Goal: Information Seeking & Learning: Find specific fact

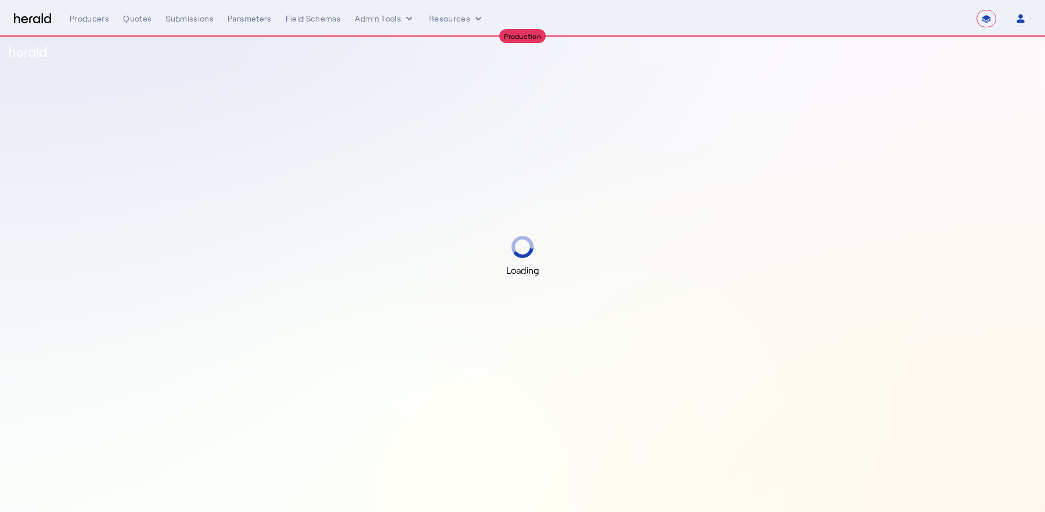
select select "**********"
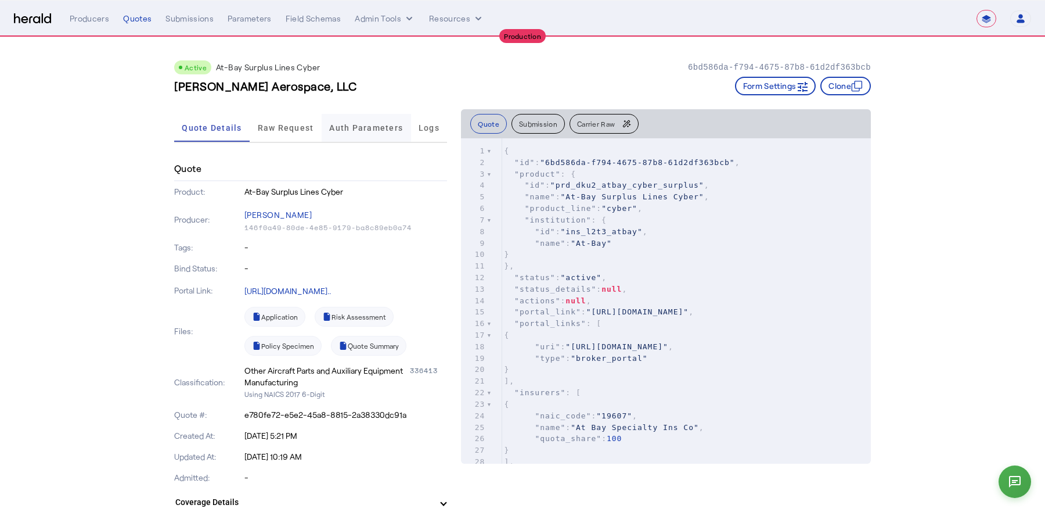
click at [346, 132] on span "Auth Parameters" at bounding box center [366, 128] width 74 height 28
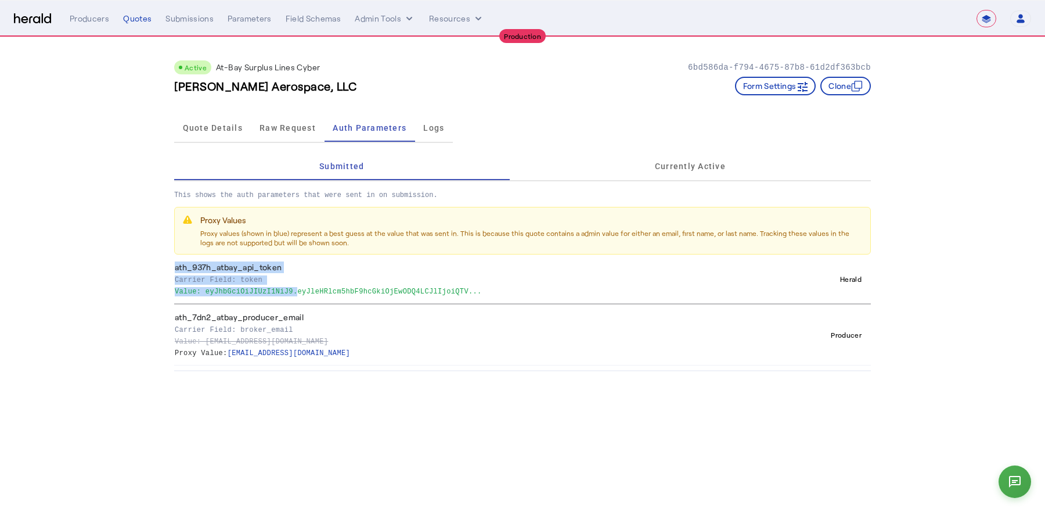
drag, startPoint x: 379, startPoint y: 364, endPoint x: 293, endPoint y: 289, distance: 114.0
click at [293, 289] on div "Submitted Currently Active This shows the auth parameters that were sent in on …" at bounding box center [522, 260] width 697 height 224
click at [293, 289] on p "Value: eyJhbGciOiJIUzI1NiJ9.eyJleHRlcm5hbF9hcGkiOjEwODQ4LCJlIjoiQTV..." at bounding box center [475, 291] width 600 height 12
drag, startPoint x: 408, startPoint y: 290, endPoint x: 243, endPoint y: 260, distance: 167.8
click at [243, 260] on th "ath_937h_atbay_api_token Carrier Field: token Value: eyJhbGciOiJIUzI1NiJ9.eyJle…" at bounding box center [476, 278] width 605 height 49
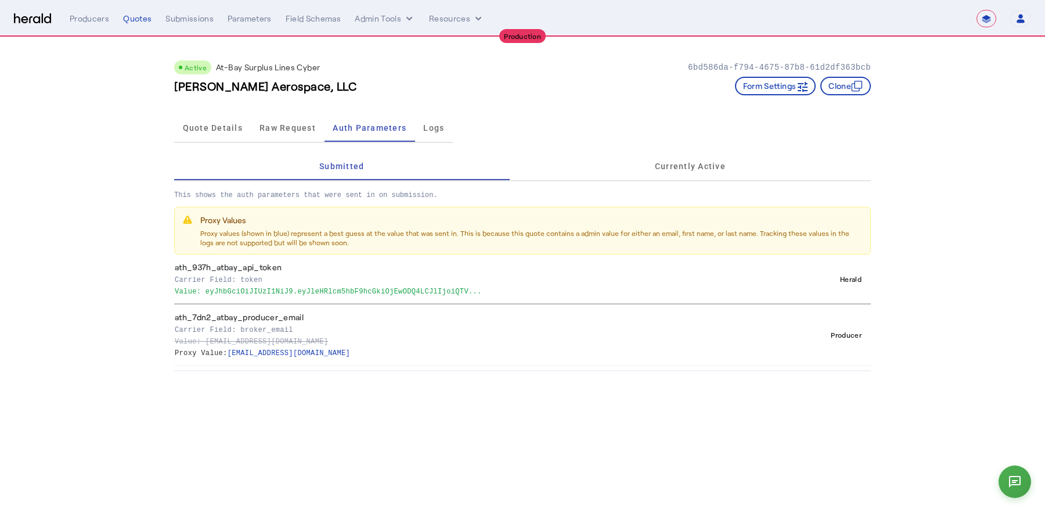
click at [197, 220] on div "Proxy Values Proxy values (shown in blue) represent a best guess at the value t…" at bounding box center [523, 230] width 682 height 33
click at [228, 235] on p "Proxy values (shown in blue) represent a best guess at the value that was sent …" at bounding box center [531, 237] width 663 height 19
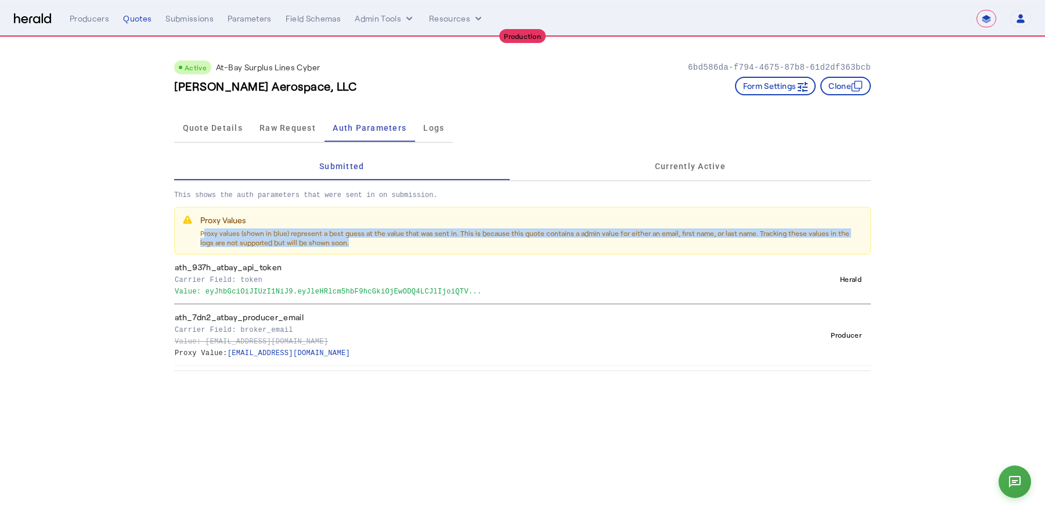
click at [228, 235] on p "Proxy values (shown in blue) represent a best guess at the value that was sent …" at bounding box center [531, 237] width 663 height 19
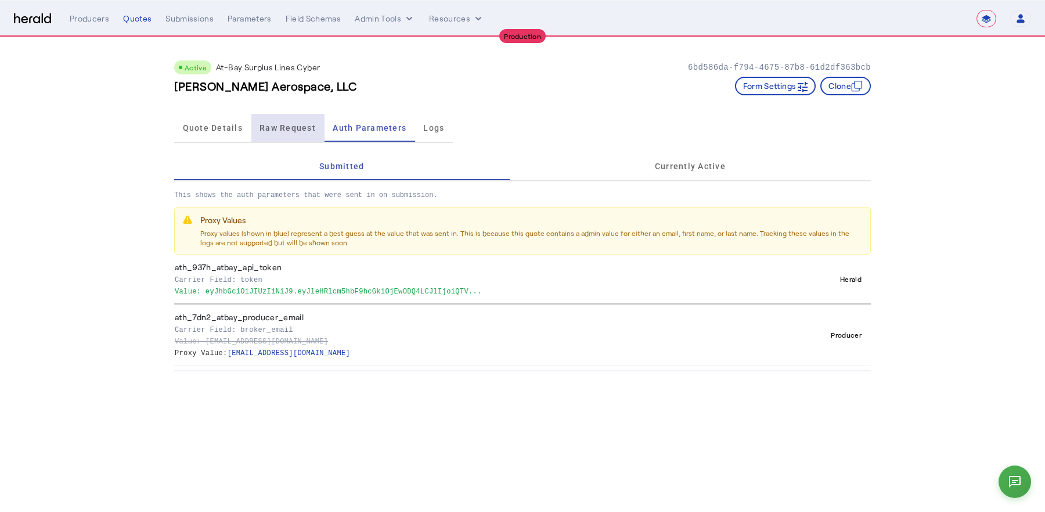
click at [283, 125] on span "Raw Request" at bounding box center [288, 128] width 56 height 8
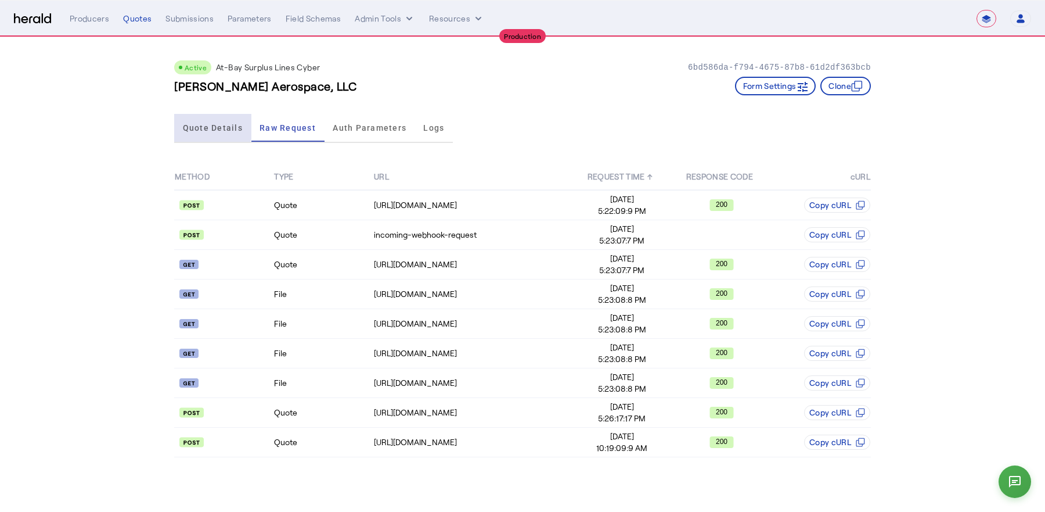
click at [203, 124] on span "Quote Details" at bounding box center [213, 128] width 60 height 8
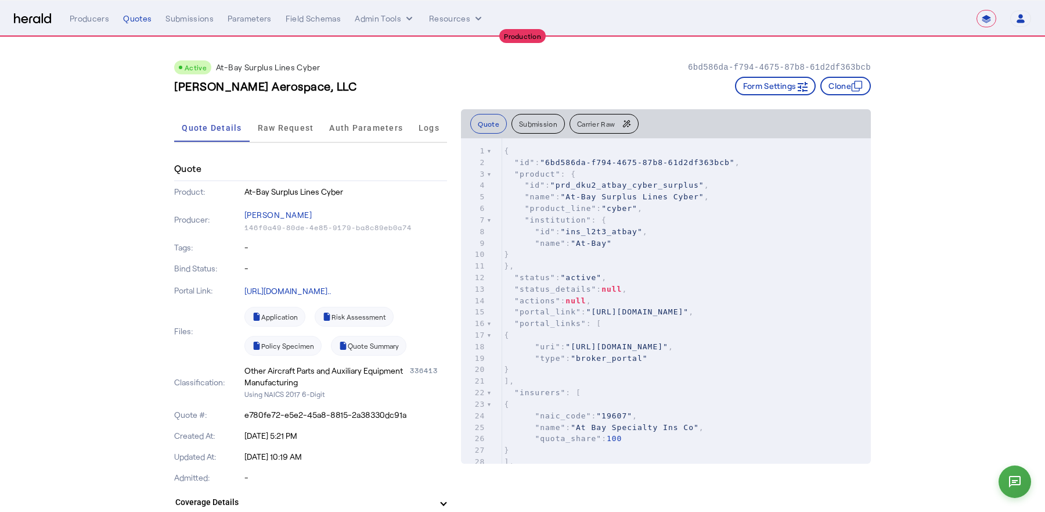
click at [591, 125] on span "Carrier Raw" at bounding box center [596, 123] width 38 height 7
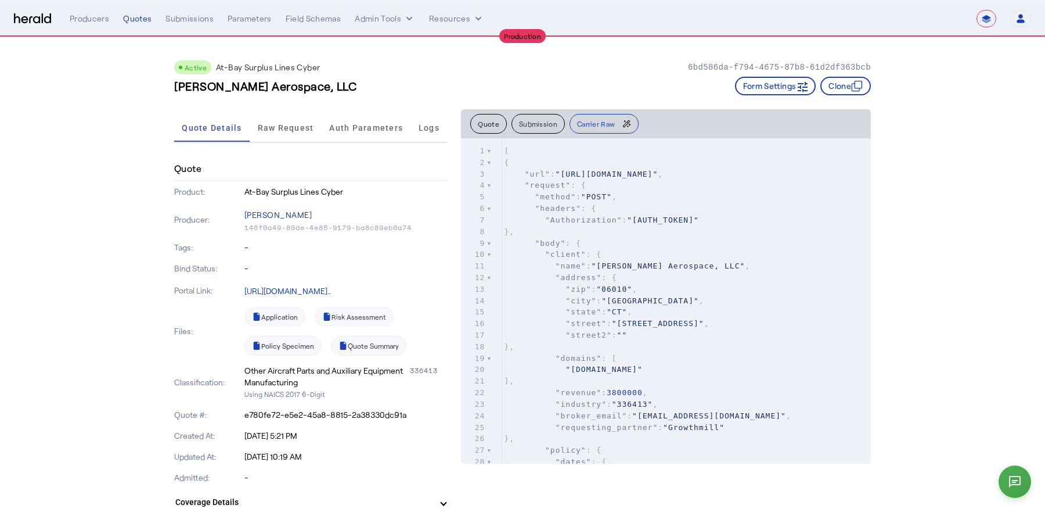
click at [587, 249] on pre ""body" : {" at bounding box center [686, 244] width 369 height 12
type textarea "******** ********"
click at [537, 192] on span ""method"" at bounding box center [555, 196] width 41 height 9
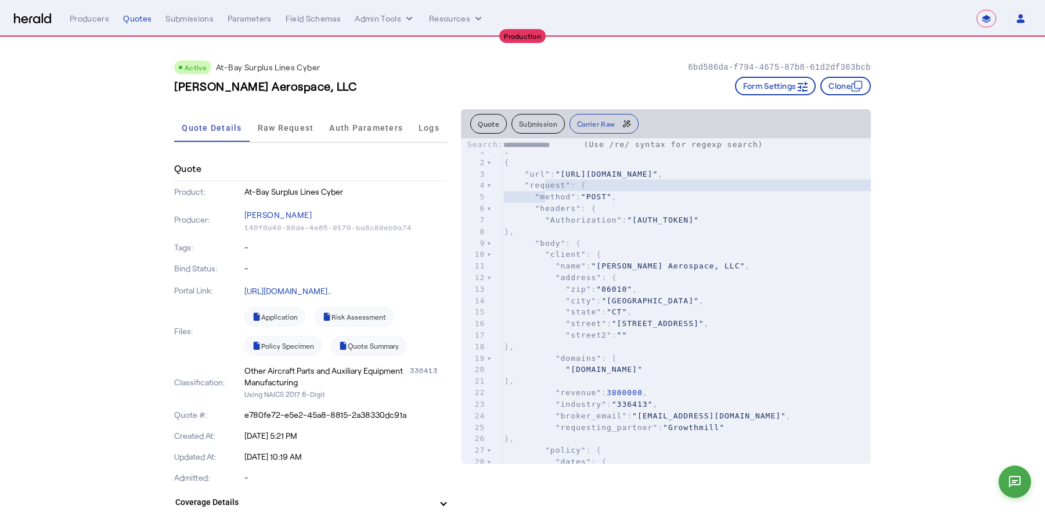
click at [537, 173] on span ""url"" at bounding box center [538, 174] width 26 height 9
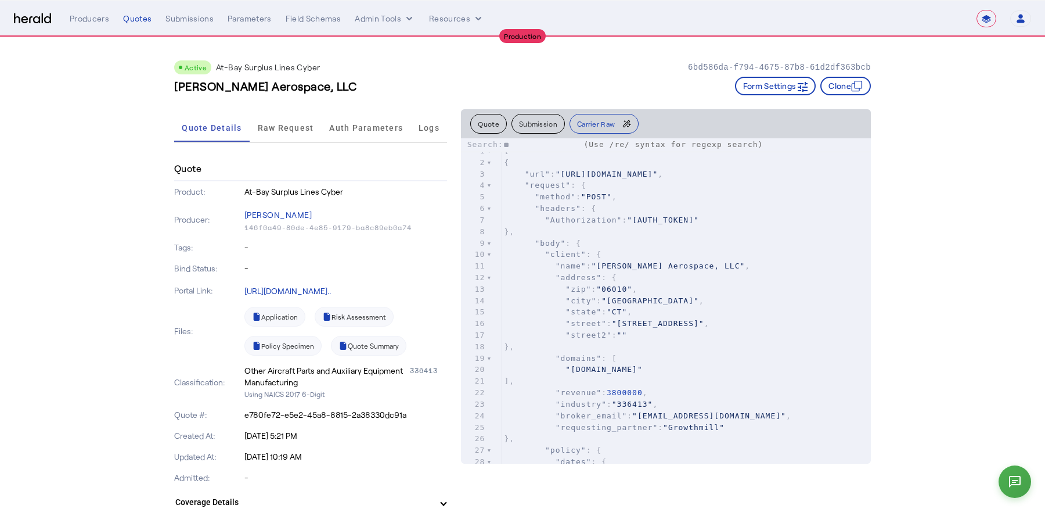
type input "*"
type input "***"
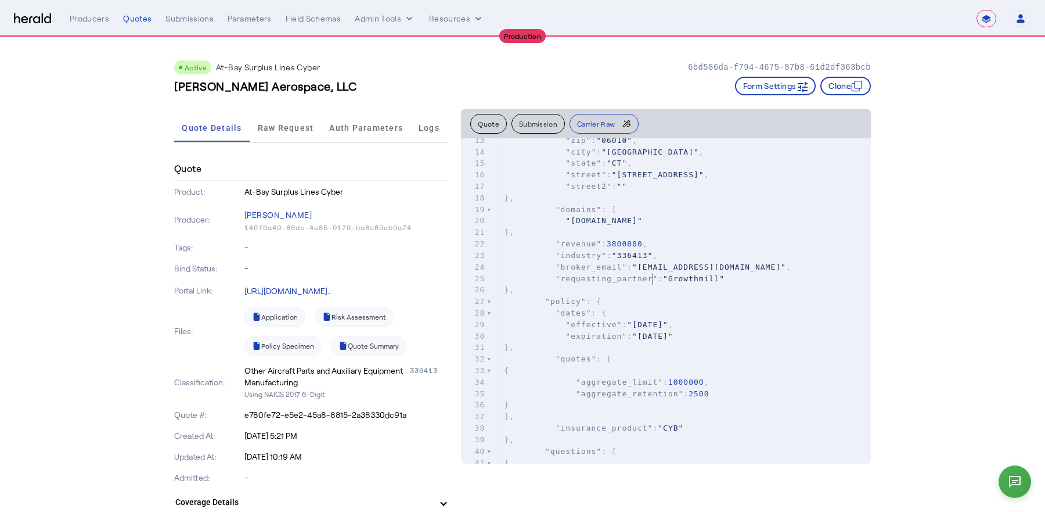
scroll to position [151, 0]
click at [280, 127] on span "Raw Request" at bounding box center [286, 128] width 56 height 8
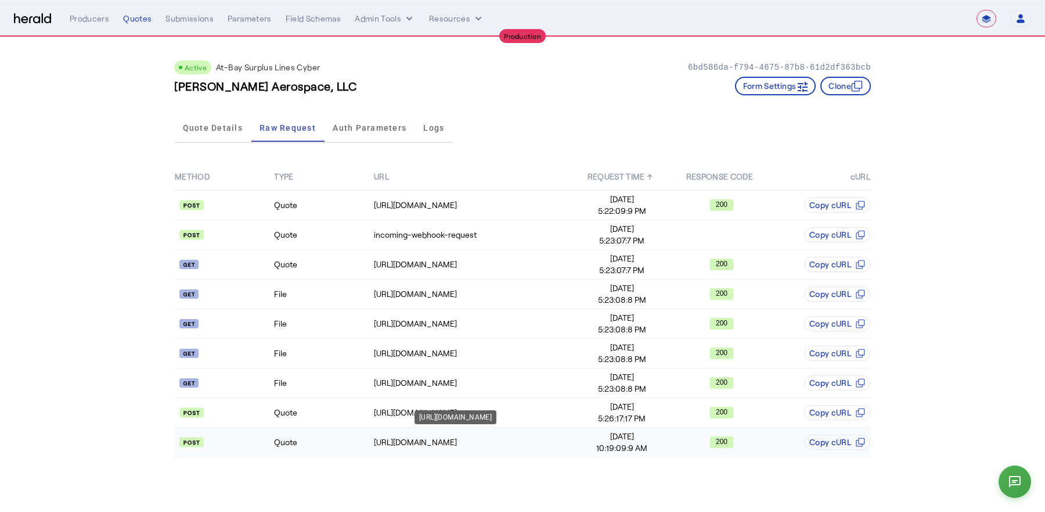
click at [406, 448] on div "[URL][DOMAIN_NAME]" at bounding box center [473, 442] width 198 height 12
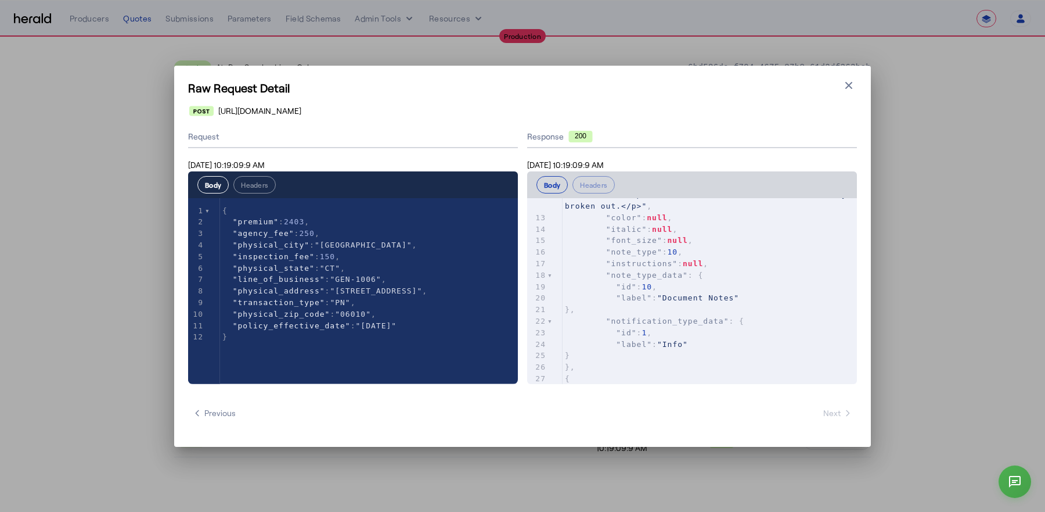
scroll to position [746, 0]
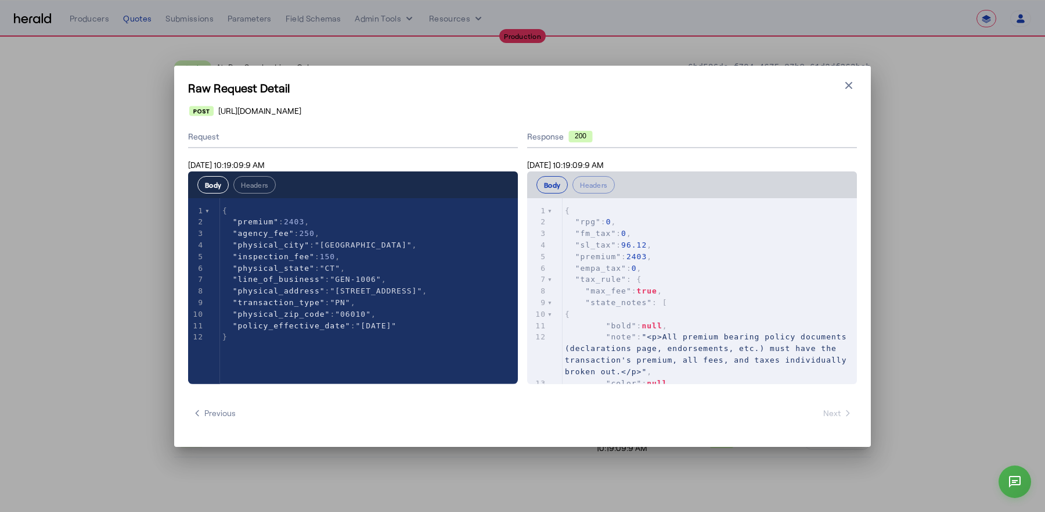
click at [697, 443] on div "Raw Request Detail Close modal [URL][DOMAIN_NAME] Request [DATE] 10:19:09:9 AM …" at bounding box center [522, 256] width 697 height 381
click at [697, 459] on div "Raw Request Detail Close modal [URL][DOMAIN_NAME] Request [DATE] 10:19:09:9 AM …" at bounding box center [522, 256] width 1045 height 512
click at [844, 84] on icon "button" at bounding box center [849, 86] width 12 height 12
